Goal: Find specific page/section: Find specific page/section

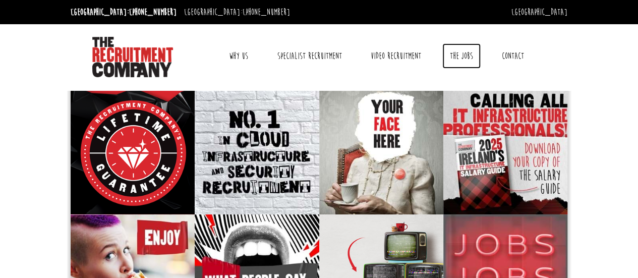
click at [464, 48] on link "The Jobs" at bounding box center [462, 55] width 38 height 25
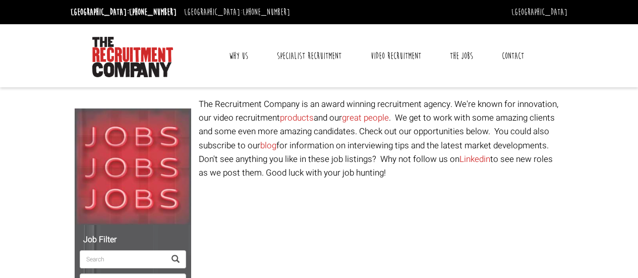
select select "[GEOGRAPHIC_DATA]"
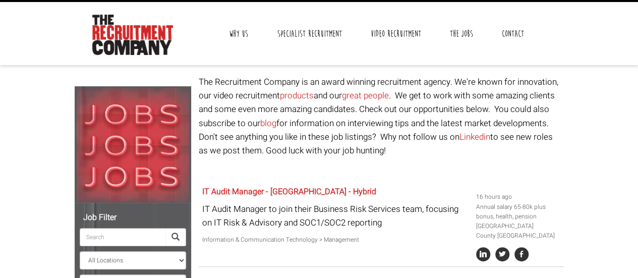
scroll to position [174, 0]
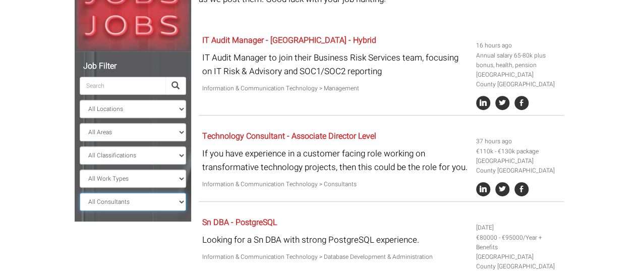
click at [183, 201] on select "All Consultants [PERSON_NAME] - , Infrastructure, Cloud & DevOps, Contract [PER…" at bounding box center [133, 202] width 106 height 18
select select "[PERSON_NAME]"
click at [80, 193] on select "All Consultants [PERSON_NAME] - , Infrastructure, Cloud & DevOps, Contract [PER…" at bounding box center [133, 202] width 106 height 18
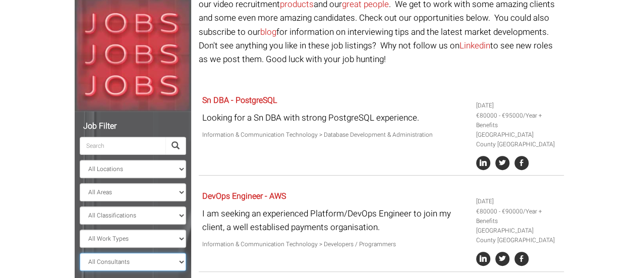
scroll to position [147, 0]
